Goal: Task Accomplishment & Management: Complete application form

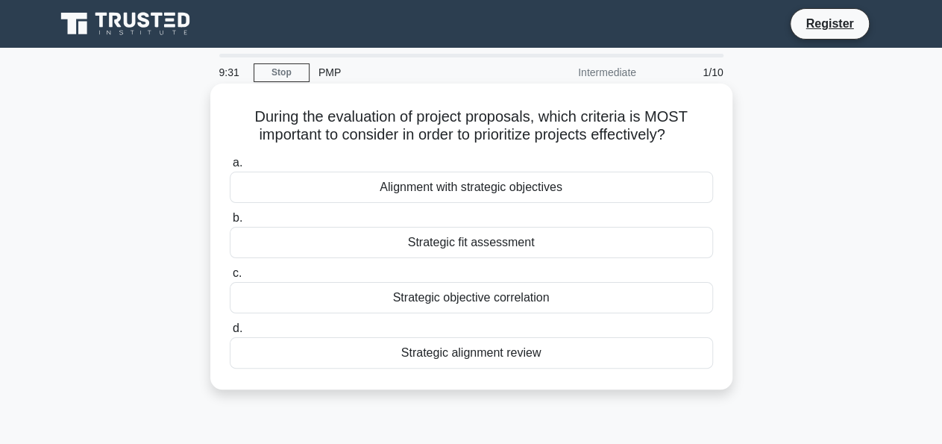
click at [281, 353] on div "Strategic alignment review" at bounding box center [472, 352] width 484 height 31
click at [230, 334] on input "d. Strategic alignment review" at bounding box center [230, 329] width 0 height 10
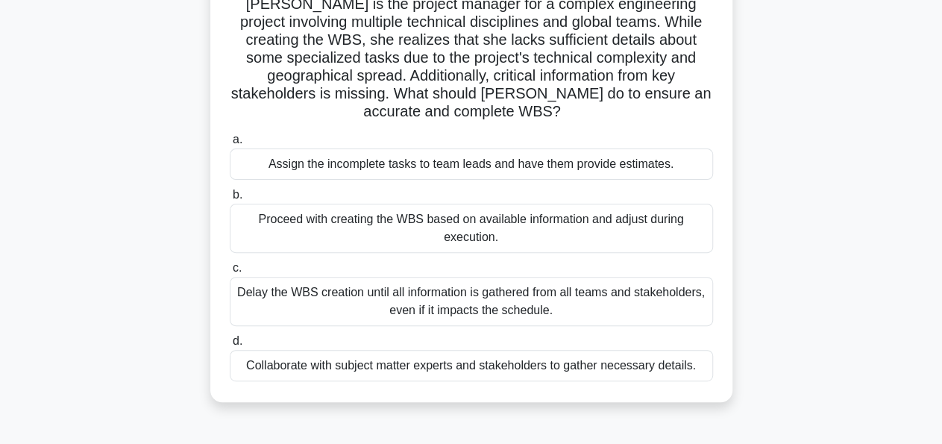
scroll to position [155, 0]
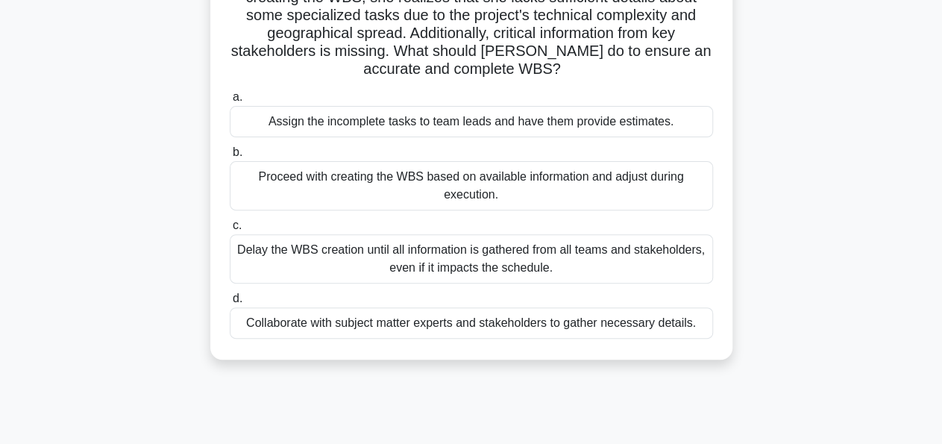
click at [517, 313] on div "Collaborate with subject matter experts and stakeholders to gather necessary de…" at bounding box center [472, 322] width 484 height 31
click at [230, 304] on input "d. Collaborate with subject matter experts and stakeholders to gather necessary…" at bounding box center [230, 299] width 0 height 10
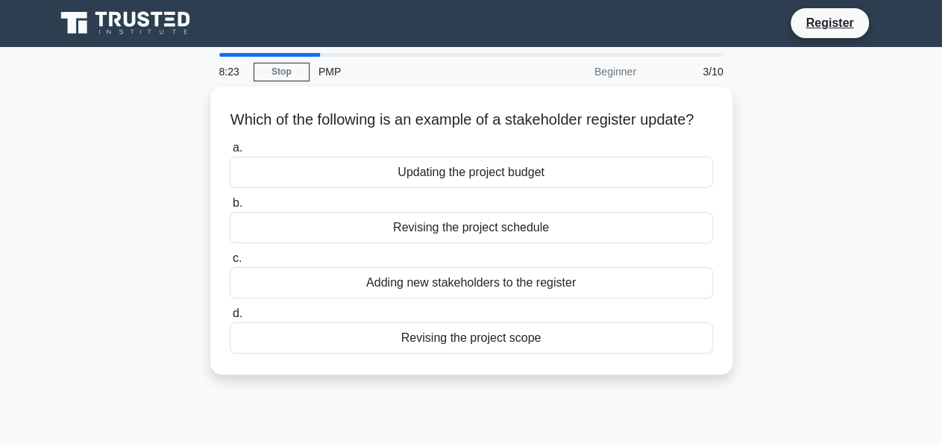
scroll to position [0, 0]
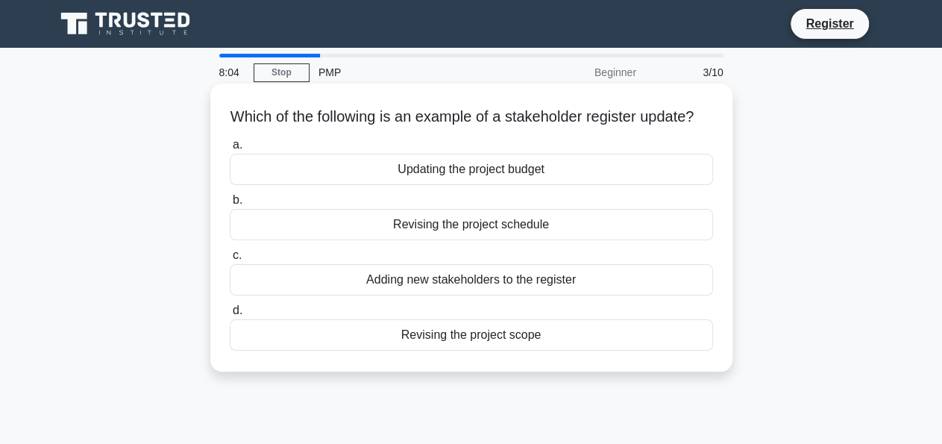
drag, startPoint x: 695, startPoint y: 114, endPoint x: 221, endPoint y: 124, distance: 474.7
click at [221, 124] on div "Which of the following is an example of a stakeholder register update? .spinner…" at bounding box center [471, 228] width 510 height 276
copy h5 "Which of the following is an example of a stakeholder register update?"
click at [314, 278] on div "Adding new stakeholders to the register" at bounding box center [472, 279] width 484 height 31
click at [230, 260] on input "c. Adding new stakeholders to the register" at bounding box center [230, 256] width 0 height 10
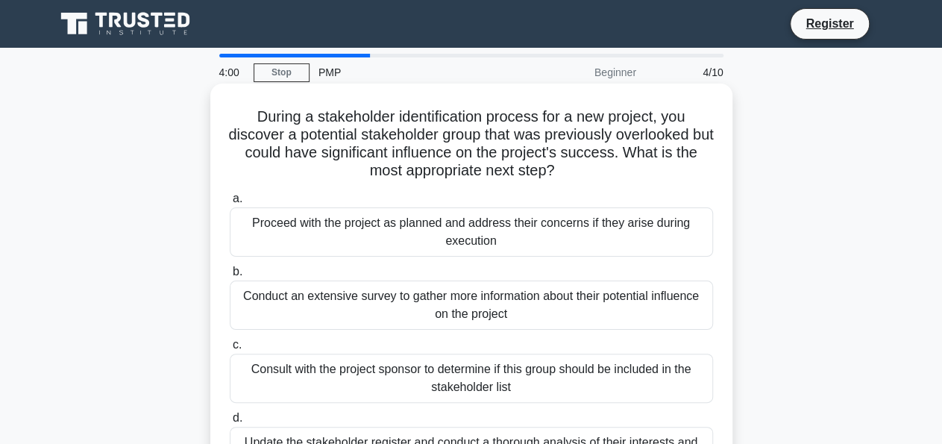
click at [428, 260] on div "a. Proceed with the project as planned and address their concerns if they arise…" at bounding box center [471, 333] width 501 height 293
click at [427, 248] on div "Proceed with the project as planned and address their concerns if they arise du…" at bounding box center [472, 231] width 484 height 49
click at [230, 204] on input "a. Proceed with the project as planned and address their concerns if they arise…" at bounding box center [230, 199] width 0 height 10
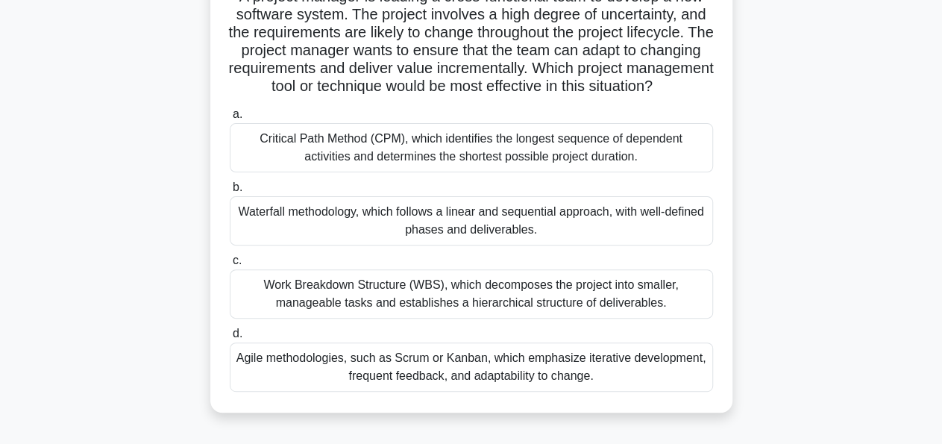
scroll to position [197, 0]
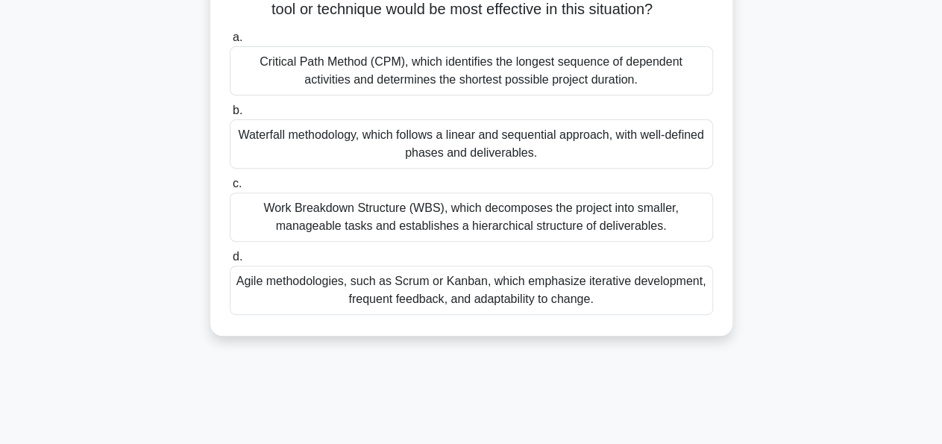
click at [565, 242] on div "Work Breakdown Structure (WBS), which decomposes the project into smaller, mana…" at bounding box center [472, 217] width 484 height 49
click at [230, 189] on input "c. Work Breakdown Structure (WBS), which decomposes the project into smaller, m…" at bounding box center [230, 184] width 0 height 10
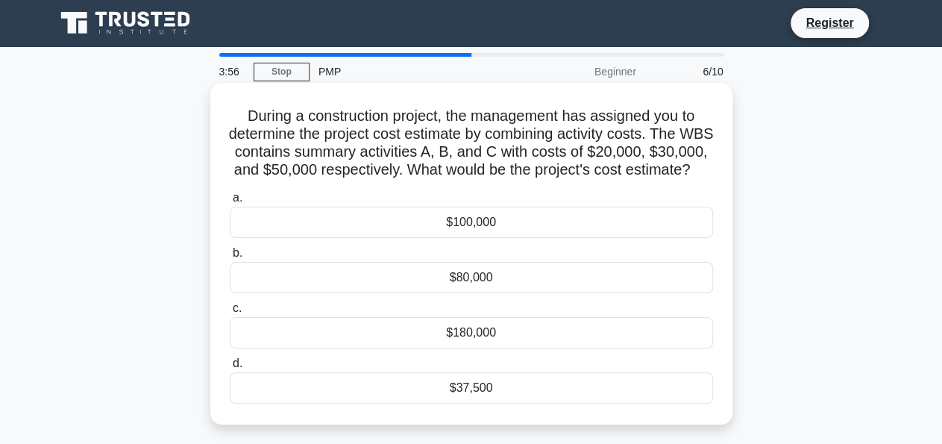
scroll to position [0, 0]
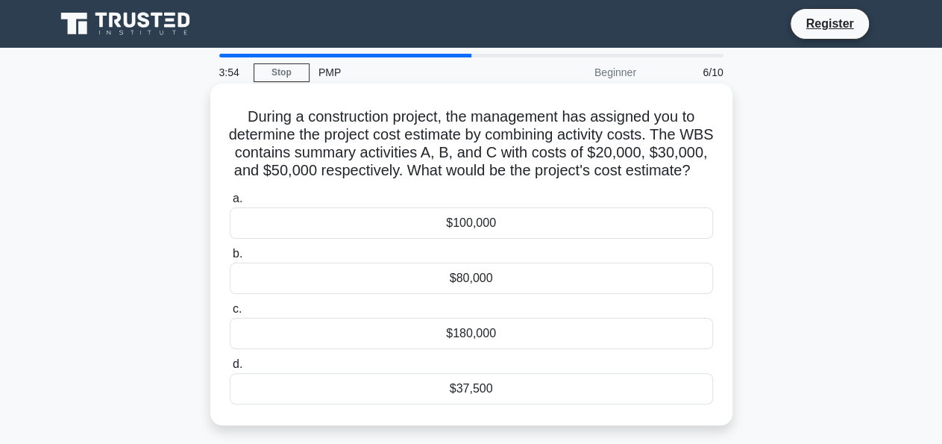
click at [589, 235] on div "$100,000" at bounding box center [472, 222] width 484 height 31
click at [230, 204] on input "a. $100,000" at bounding box center [230, 199] width 0 height 10
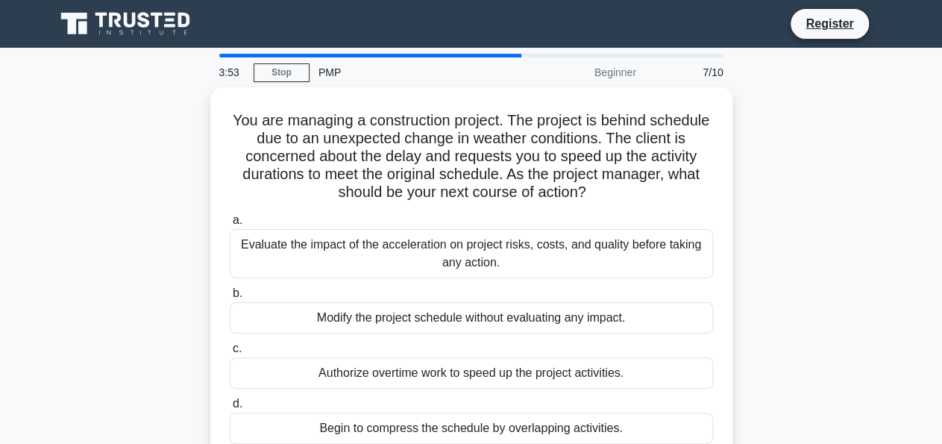
scroll to position [79, 0]
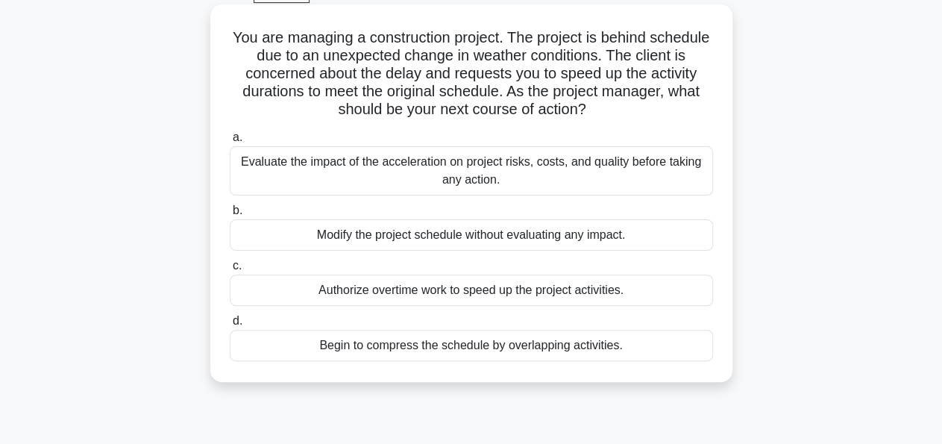
click at [548, 243] on div "Modify the project schedule without evaluating any impact." at bounding box center [472, 234] width 484 height 31
click at [230, 216] on input "b. Modify the project schedule without evaluating any impact." at bounding box center [230, 211] width 0 height 10
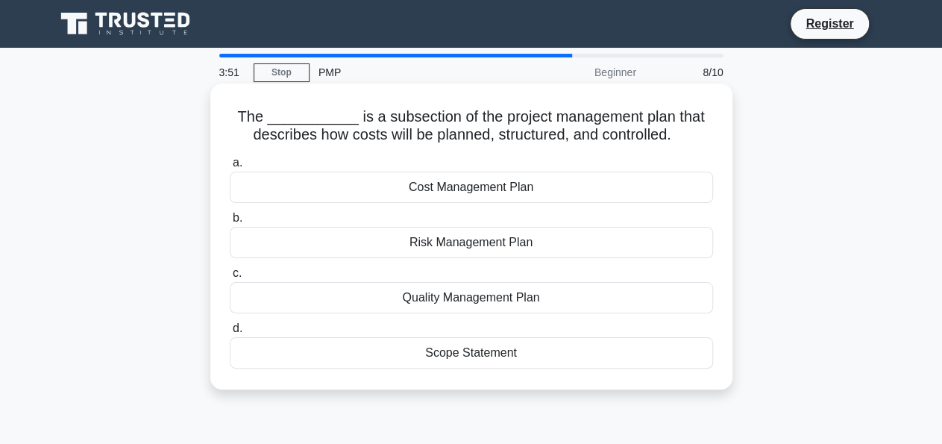
scroll to position [0, 0]
click at [545, 242] on div "Risk Management Plan" at bounding box center [472, 242] width 484 height 31
click at [230, 223] on input "b. Risk Management Plan" at bounding box center [230, 218] width 0 height 10
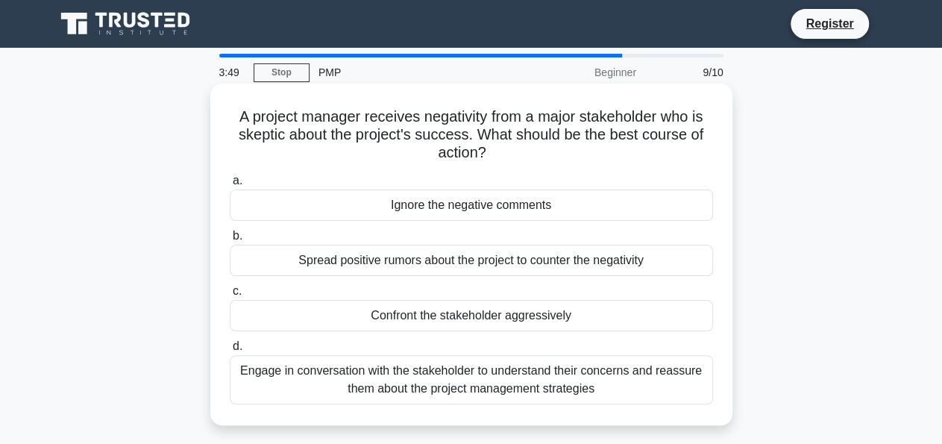
click at [536, 269] on div "Spread positive rumors about the project to counter the negativity" at bounding box center [472, 260] width 484 height 31
click at [230, 241] on input "b. Spread positive rumors about the project to counter the negativity" at bounding box center [230, 236] width 0 height 10
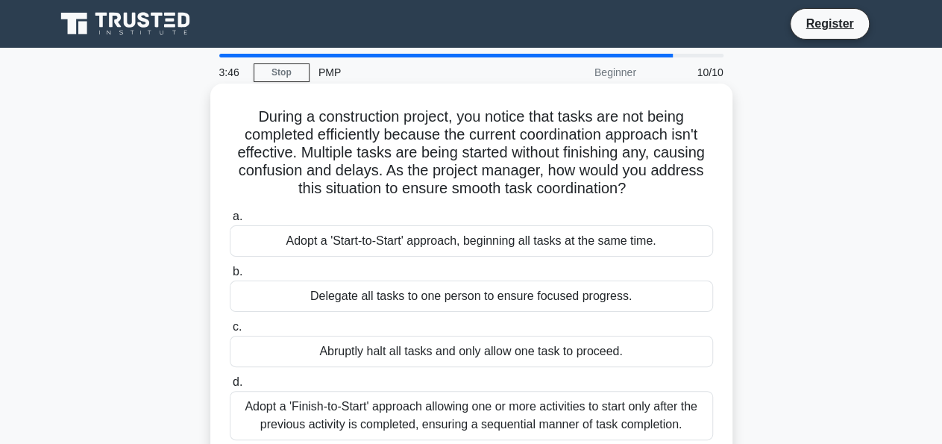
click at [523, 302] on div "Delegate all tasks to one person to ensure focused progress." at bounding box center [472, 296] width 484 height 31
click at [230, 277] on input "b. Delegate all tasks to one person to ensure focused progress." at bounding box center [230, 272] width 0 height 10
